Goal: Check status: Check status

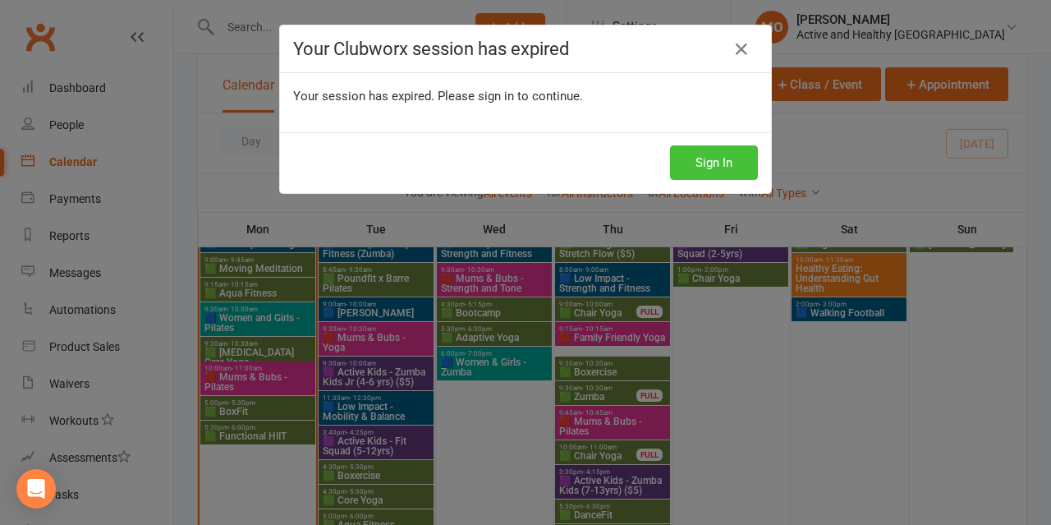
click at [711, 167] on button "Sign In" at bounding box center [714, 162] width 88 height 35
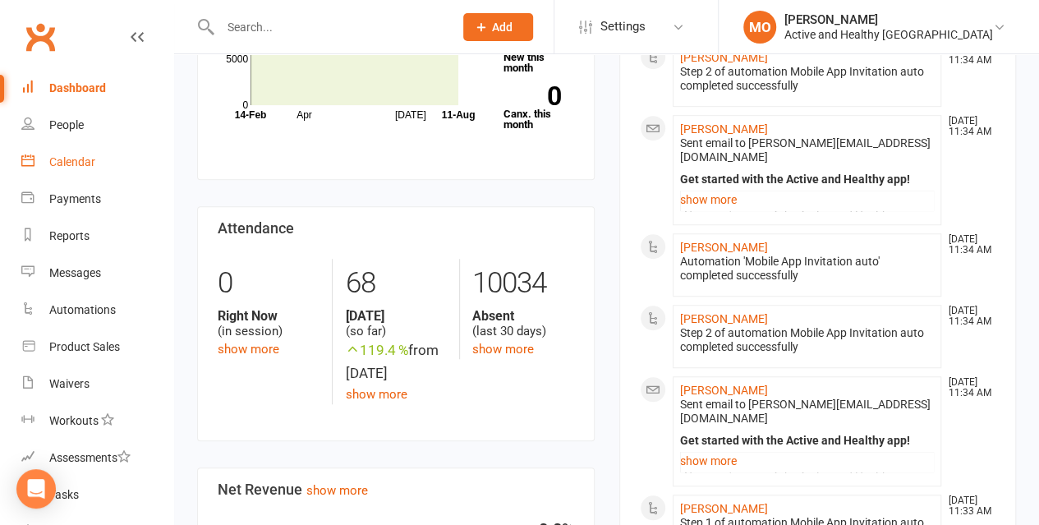
click at [56, 157] on div "Calendar" at bounding box center [72, 161] width 46 height 13
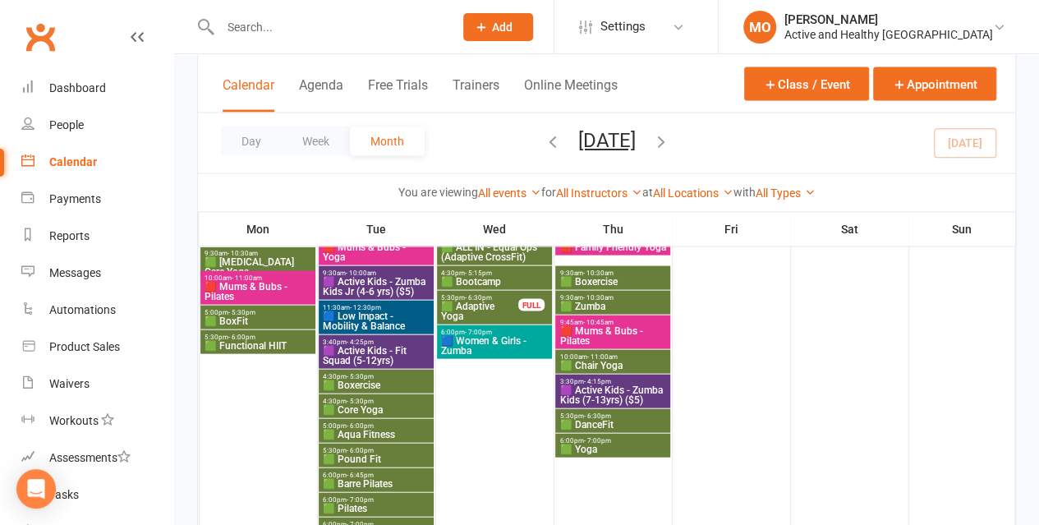
scroll to position [1561, 0]
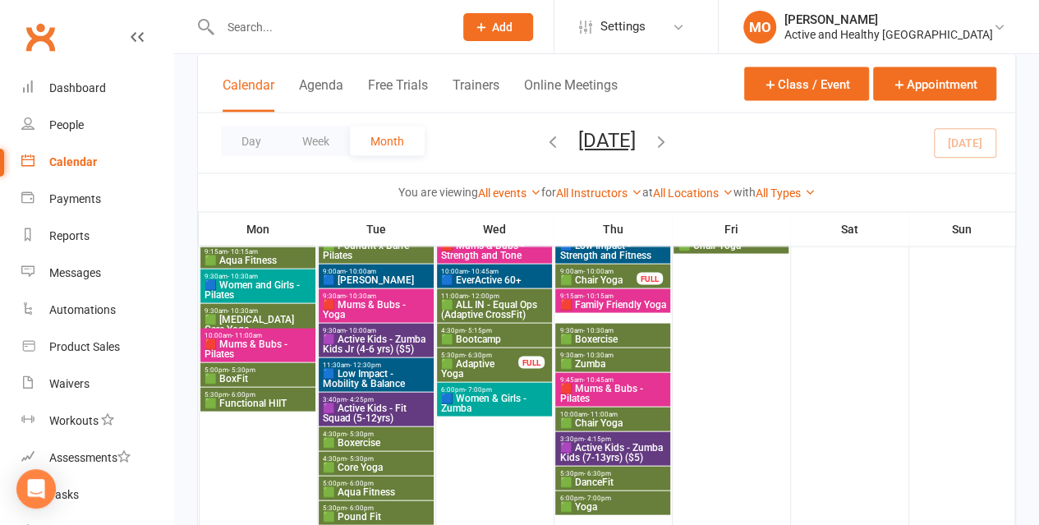
click at [509, 283] on span "🟦 EverActive 60+" at bounding box center [494, 280] width 108 height 10
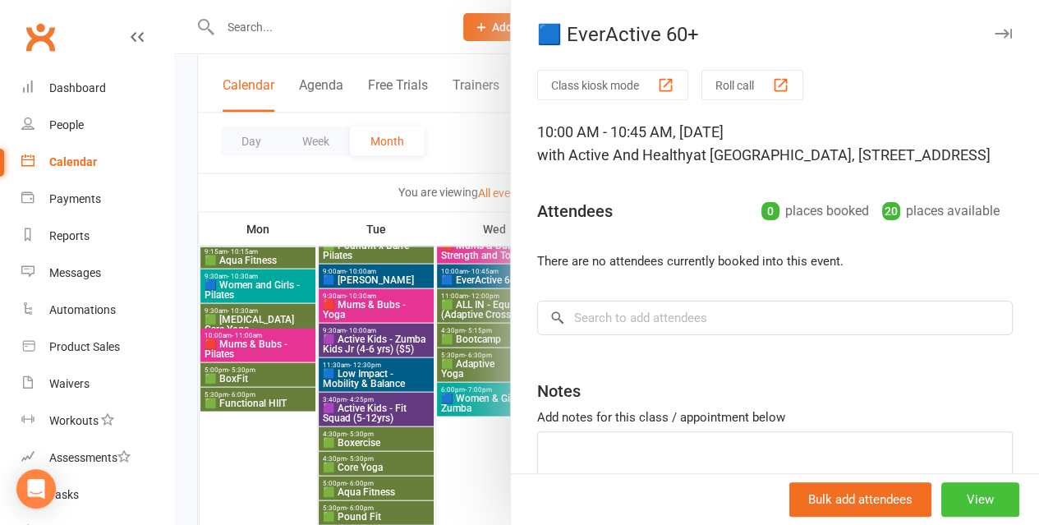
click at [977, 503] on button "View" at bounding box center [980, 499] width 78 height 35
